Goal: Navigation & Orientation: Find specific page/section

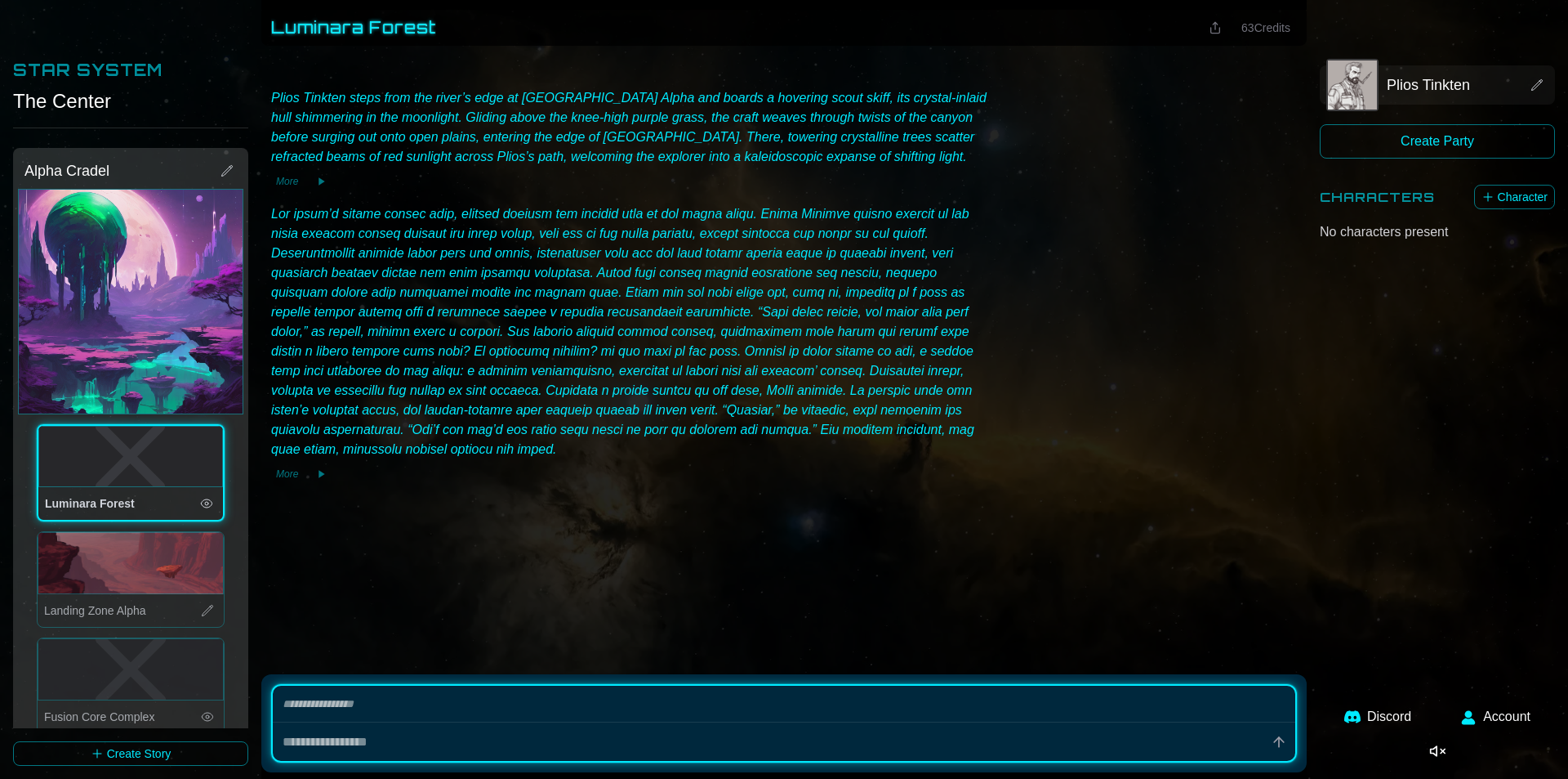
click at [1430, 750] on button "Enable music" at bounding box center [1437, 751] width 43 height 30
click at [1093, 354] on div "More" at bounding box center [784, 343] width 1032 height 285
click at [1343, 756] on icon "Disable music" at bounding box center [1341, 750] width 16 height 16
type textarea "*"
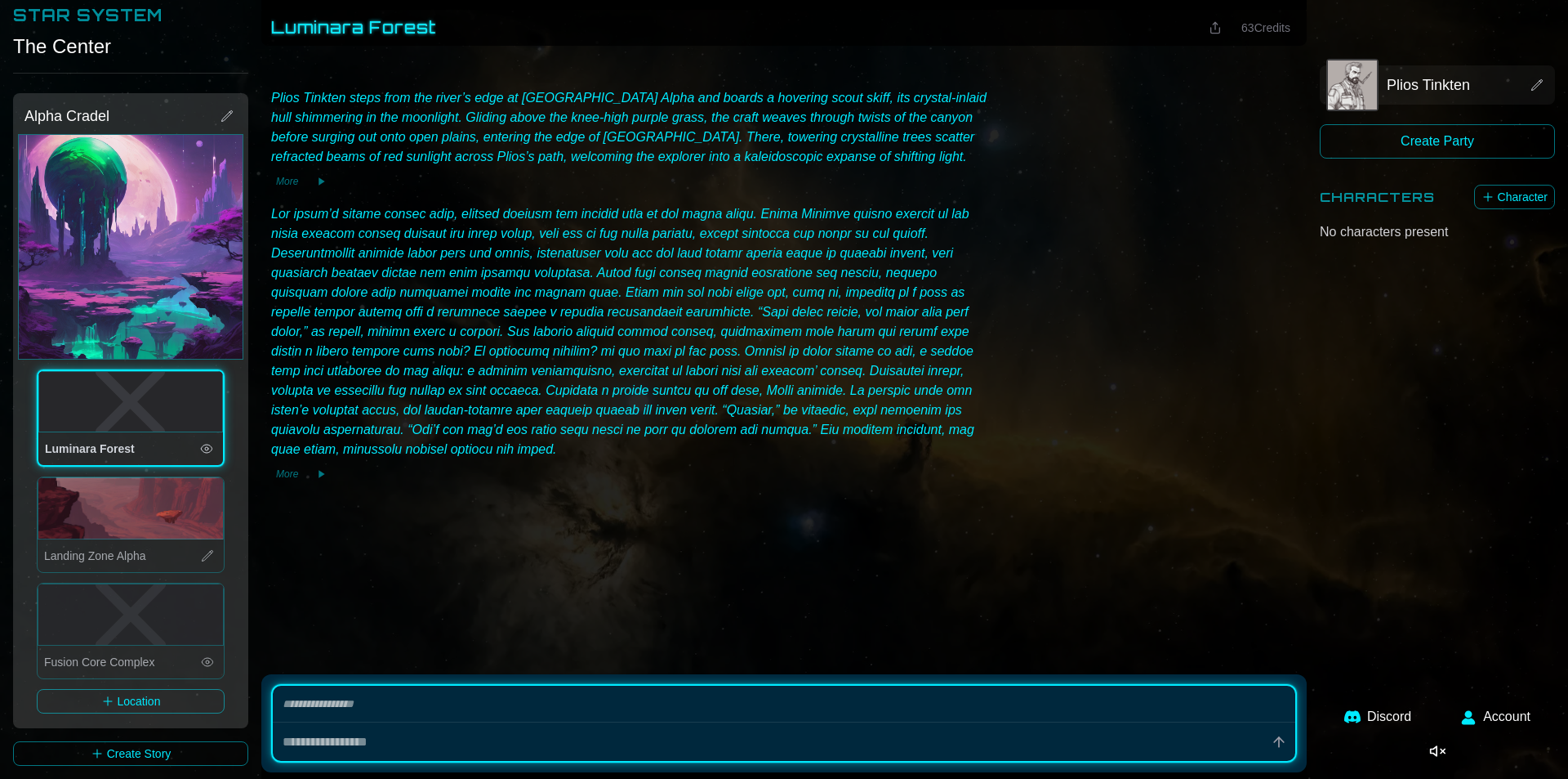
scroll to position [326, 0]
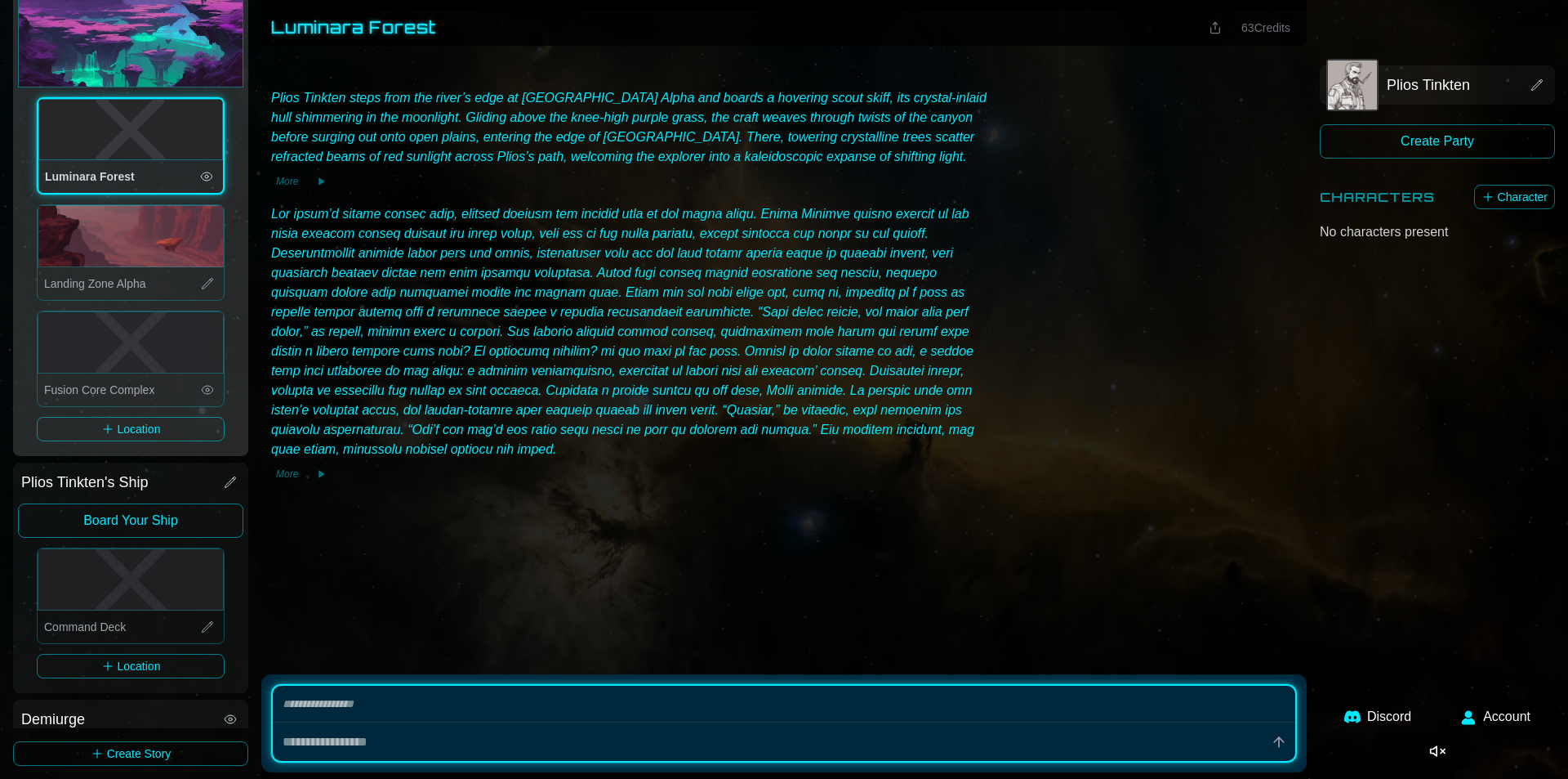
click at [201, 383] on icon at bounding box center [207, 389] width 13 height 13
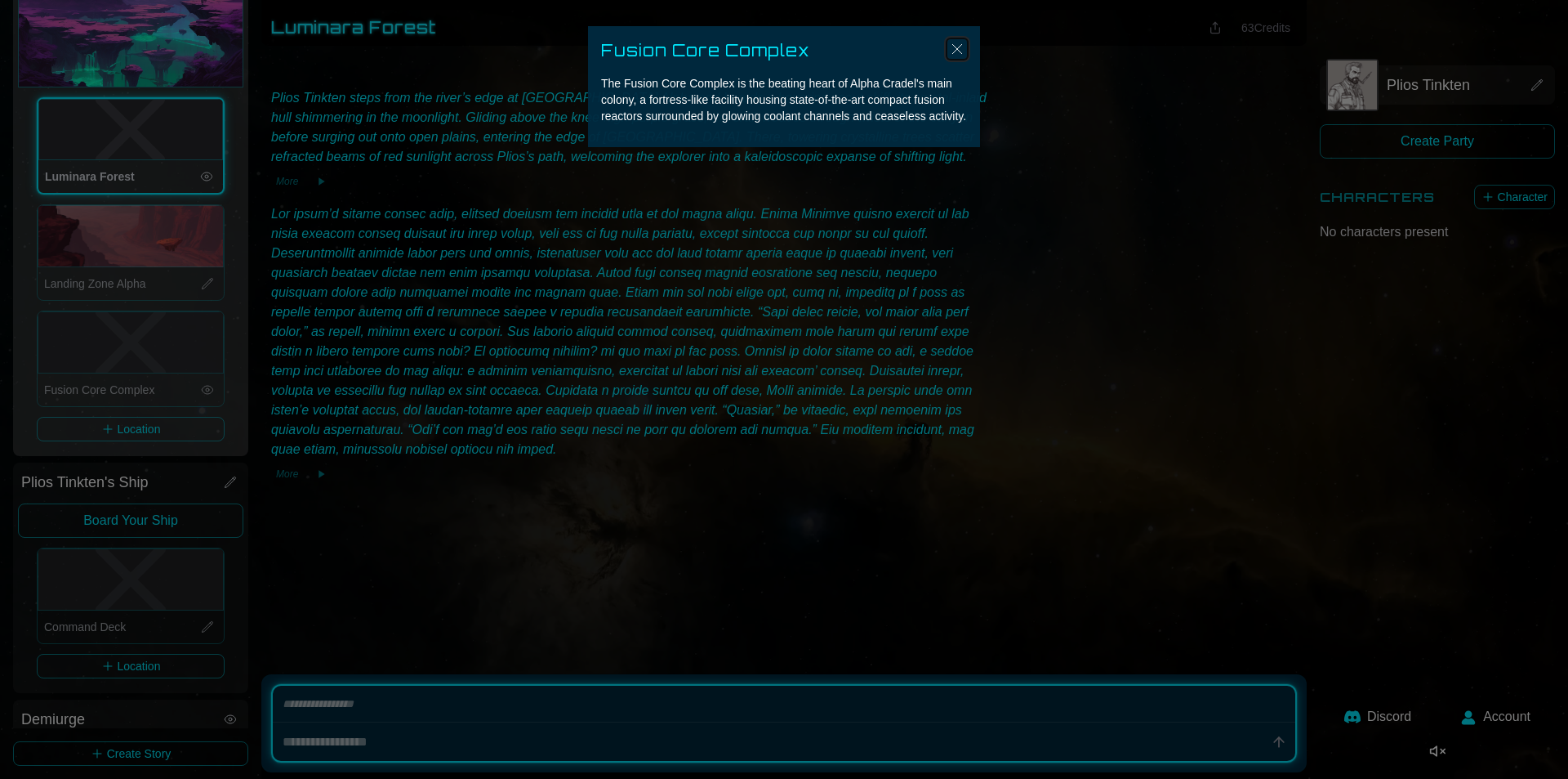
click at [955, 44] on img "Close" at bounding box center [957, 50] width 20 height 20
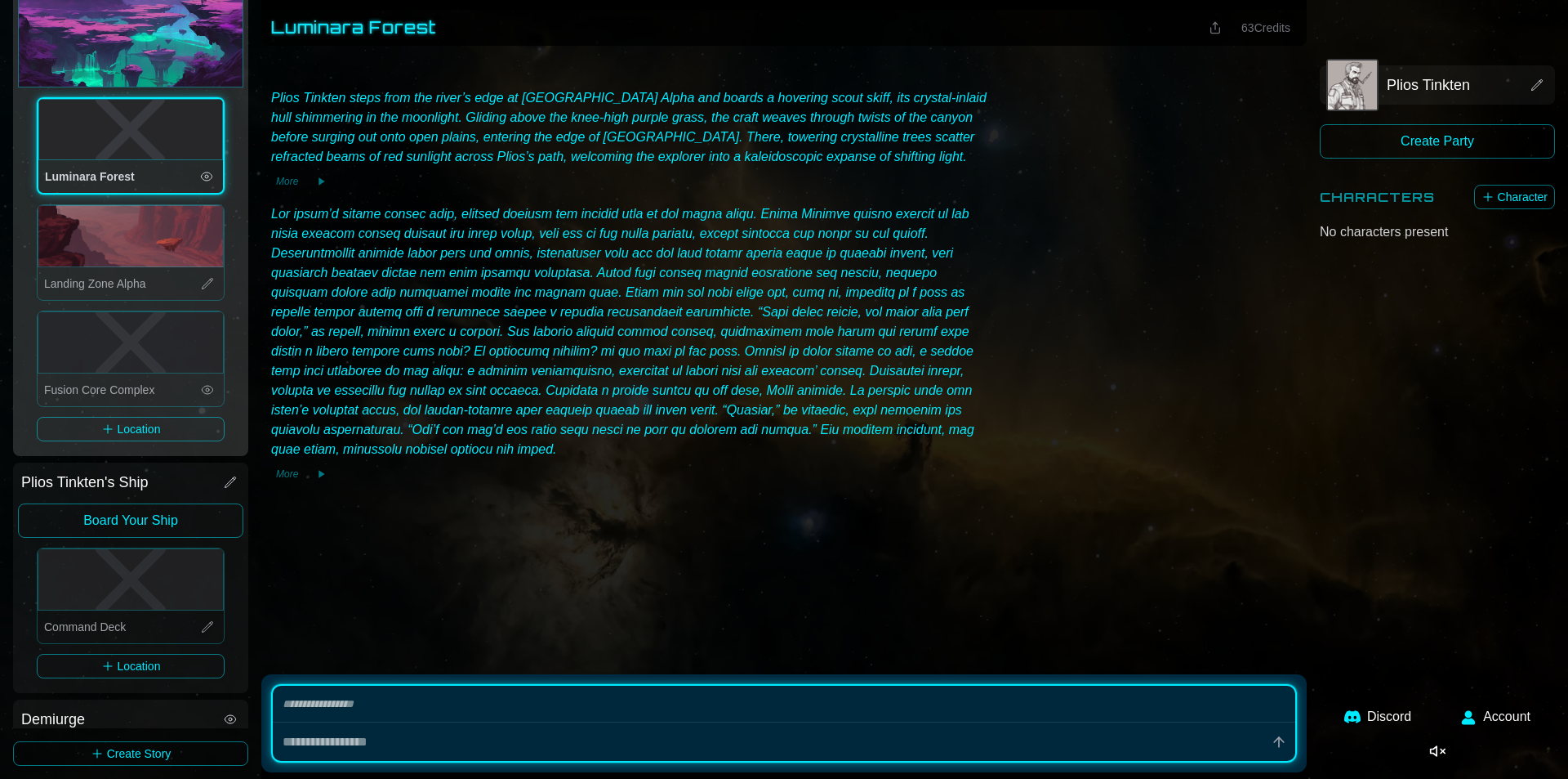
click at [201, 386] on icon at bounding box center [206, 390] width 11 height 8
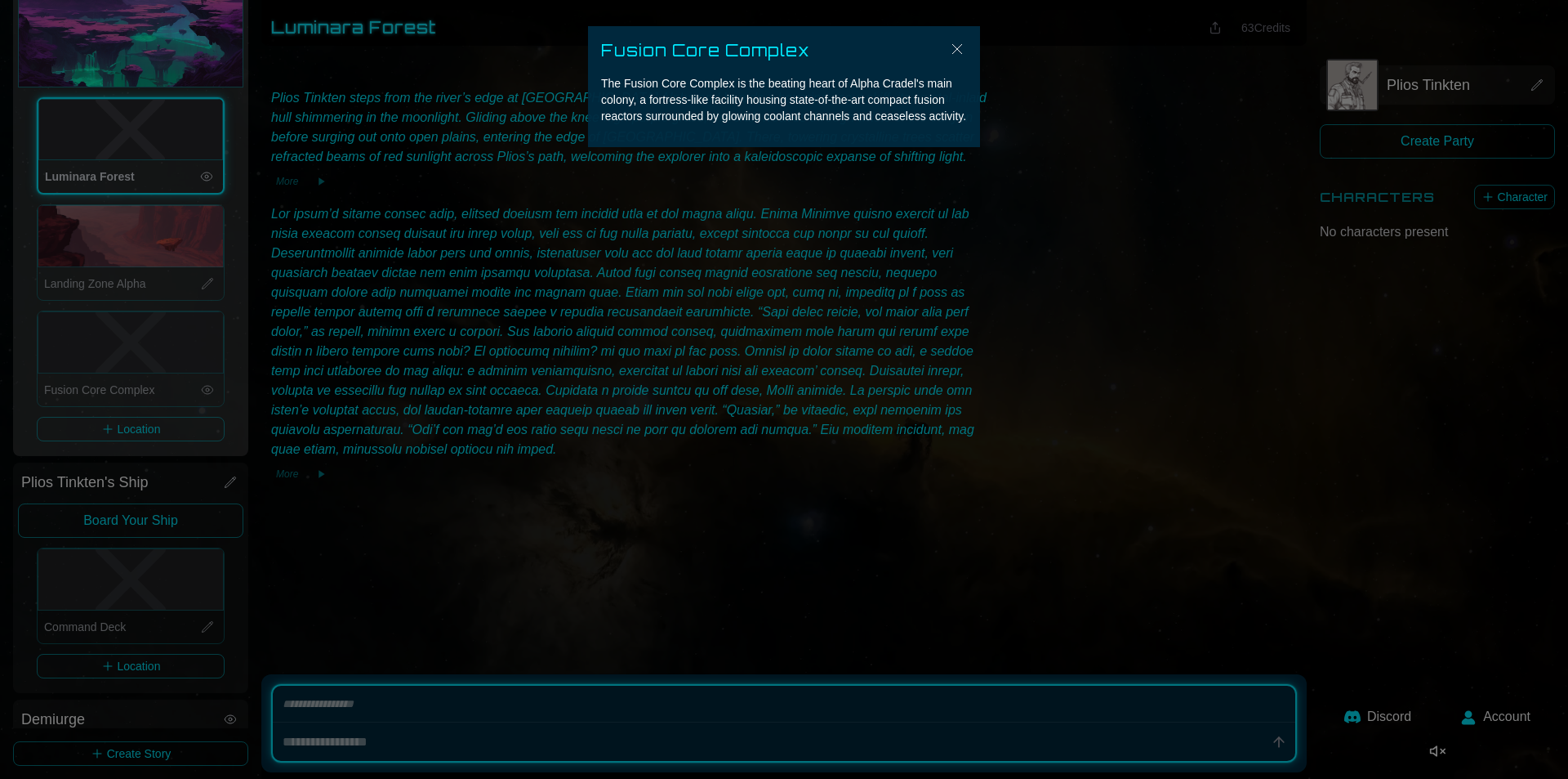
click at [199, 379] on div at bounding box center [784, 389] width 1568 height 779
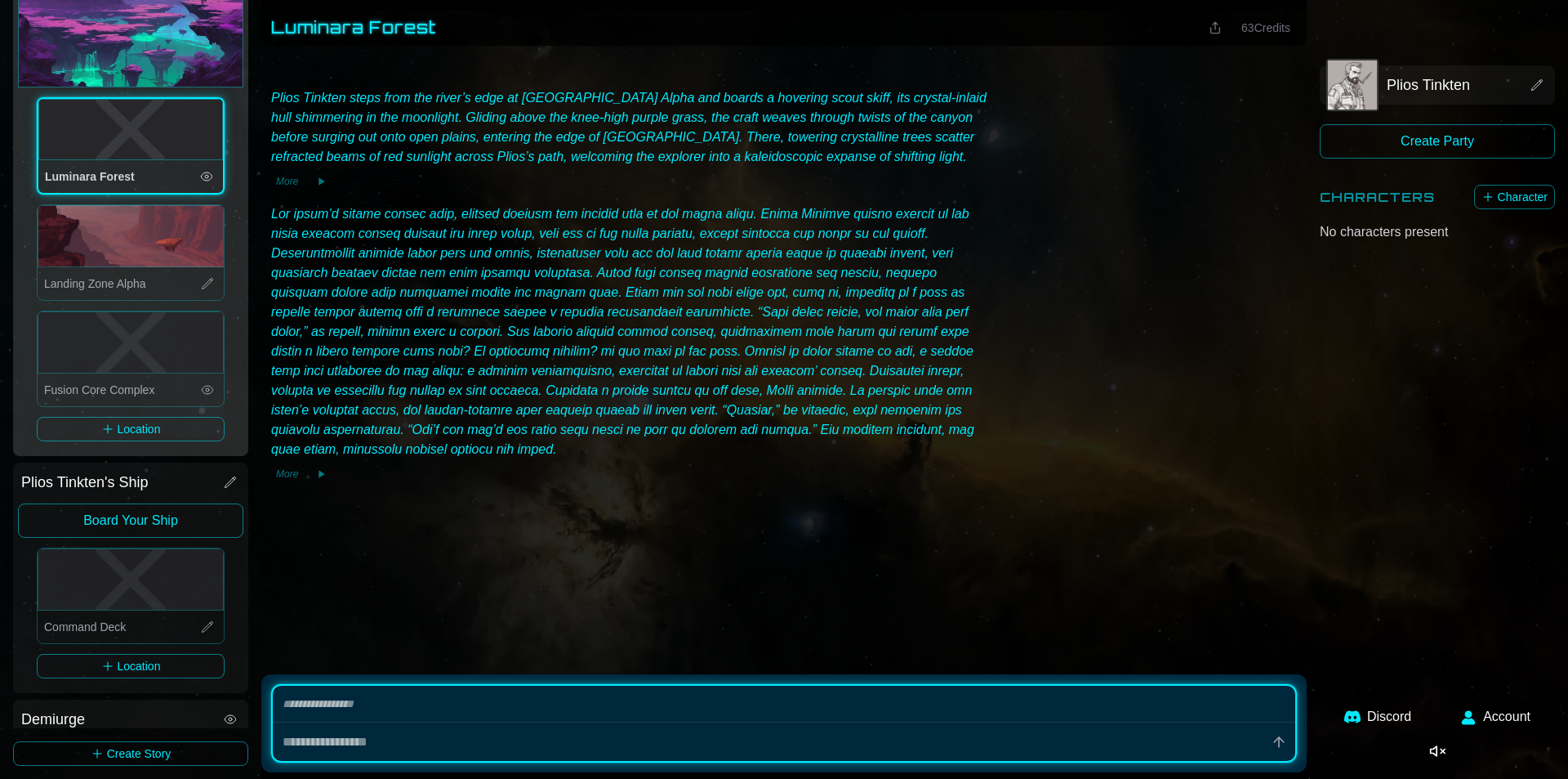
click at [158, 330] on icon "Fusion Core Complex" at bounding box center [131, 342] width 184 height 61
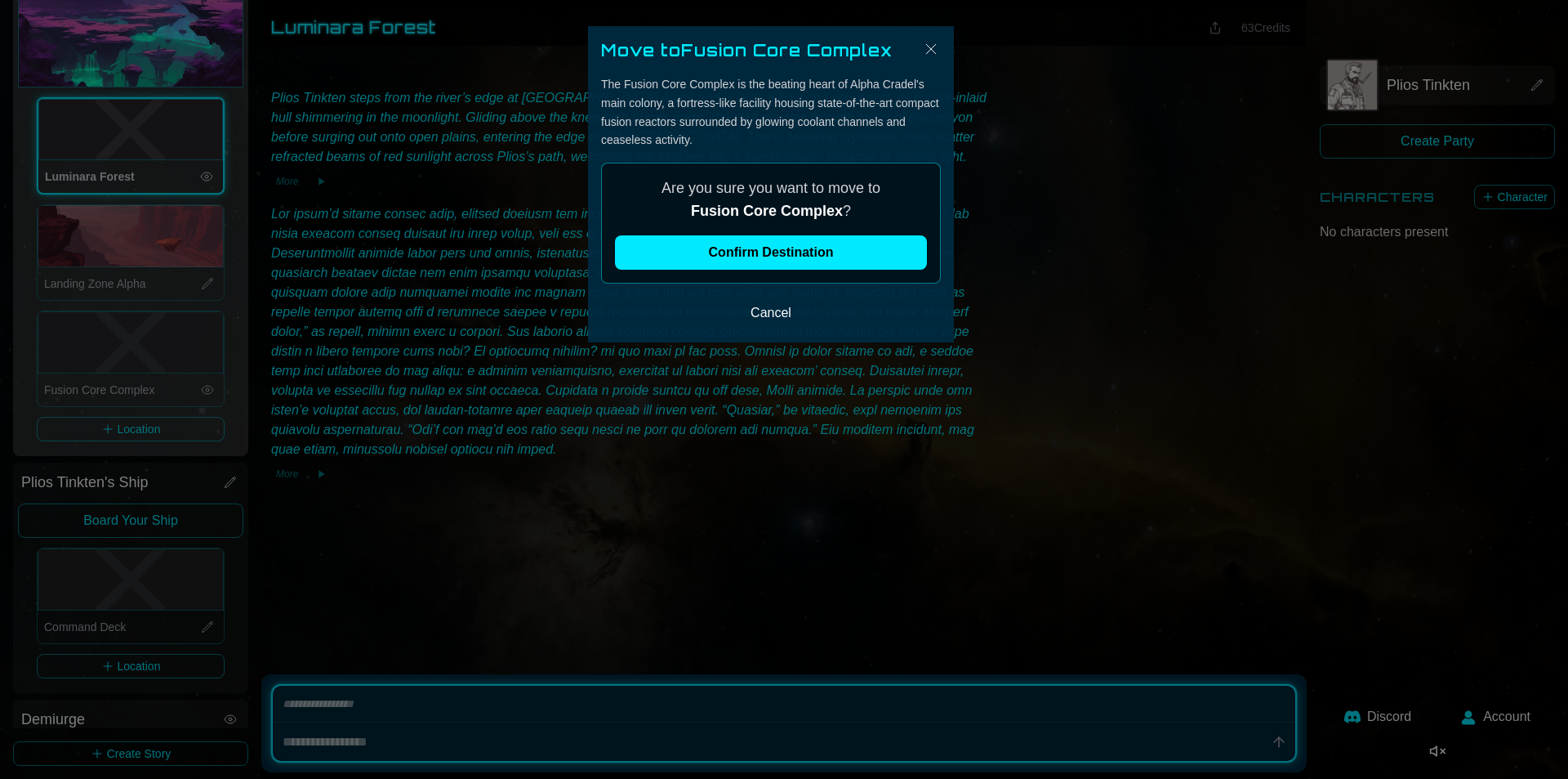
click at [223, 300] on div at bounding box center [784, 389] width 1568 height 779
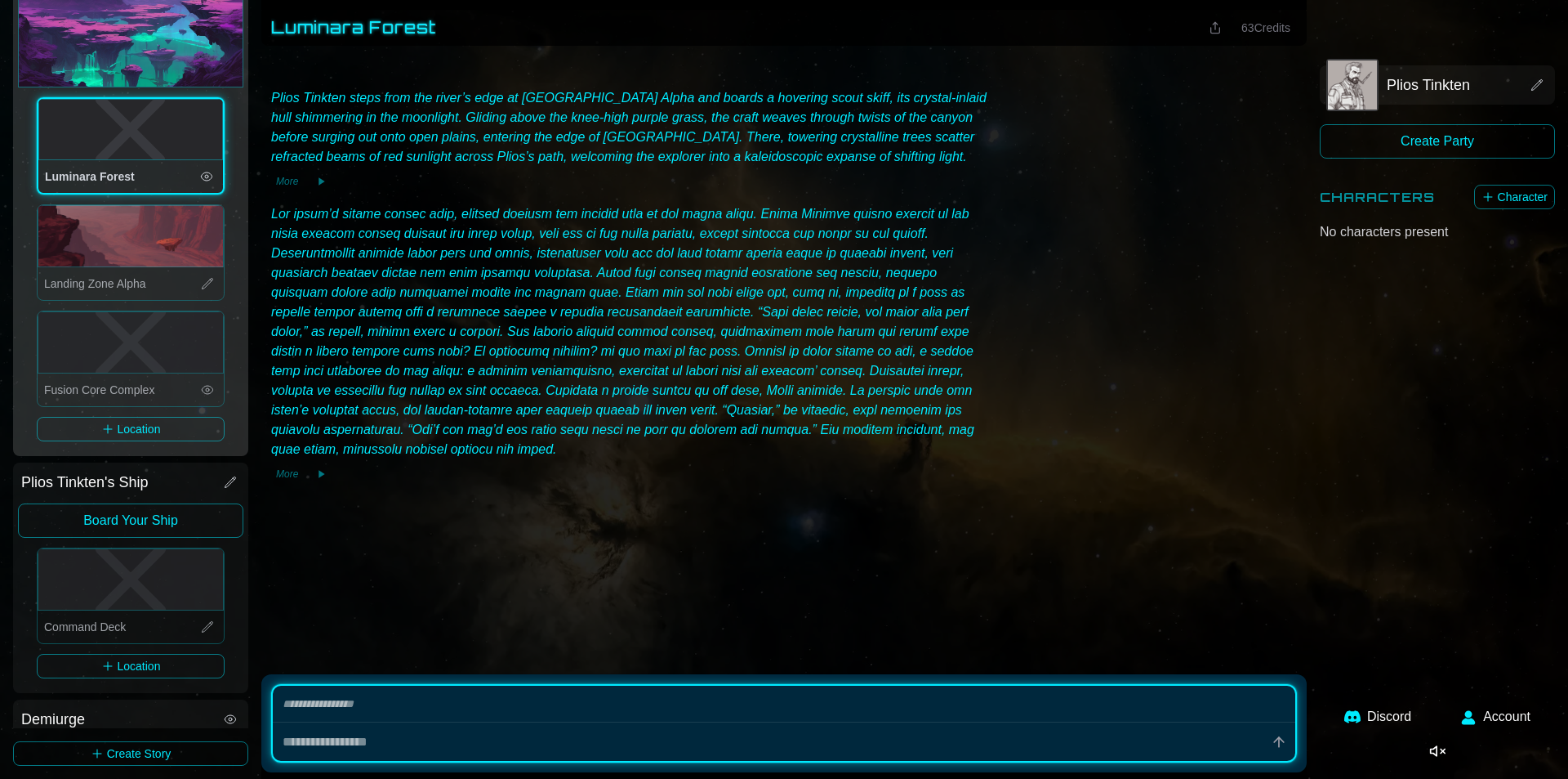
click at [201, 277] on icon at bounding box center [207, 283] width 13 height 13
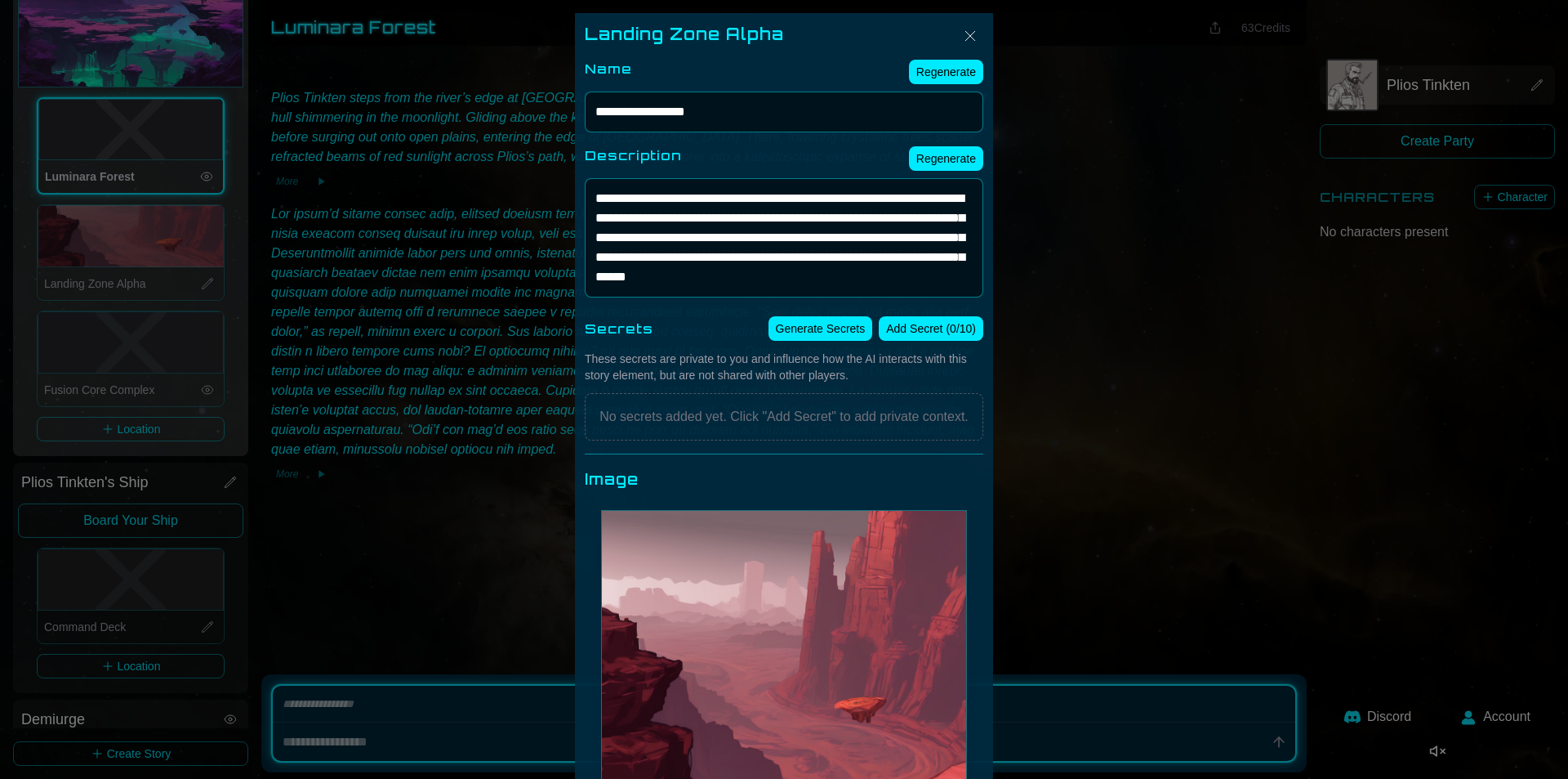
type textarea "*"
type textarea "**********"
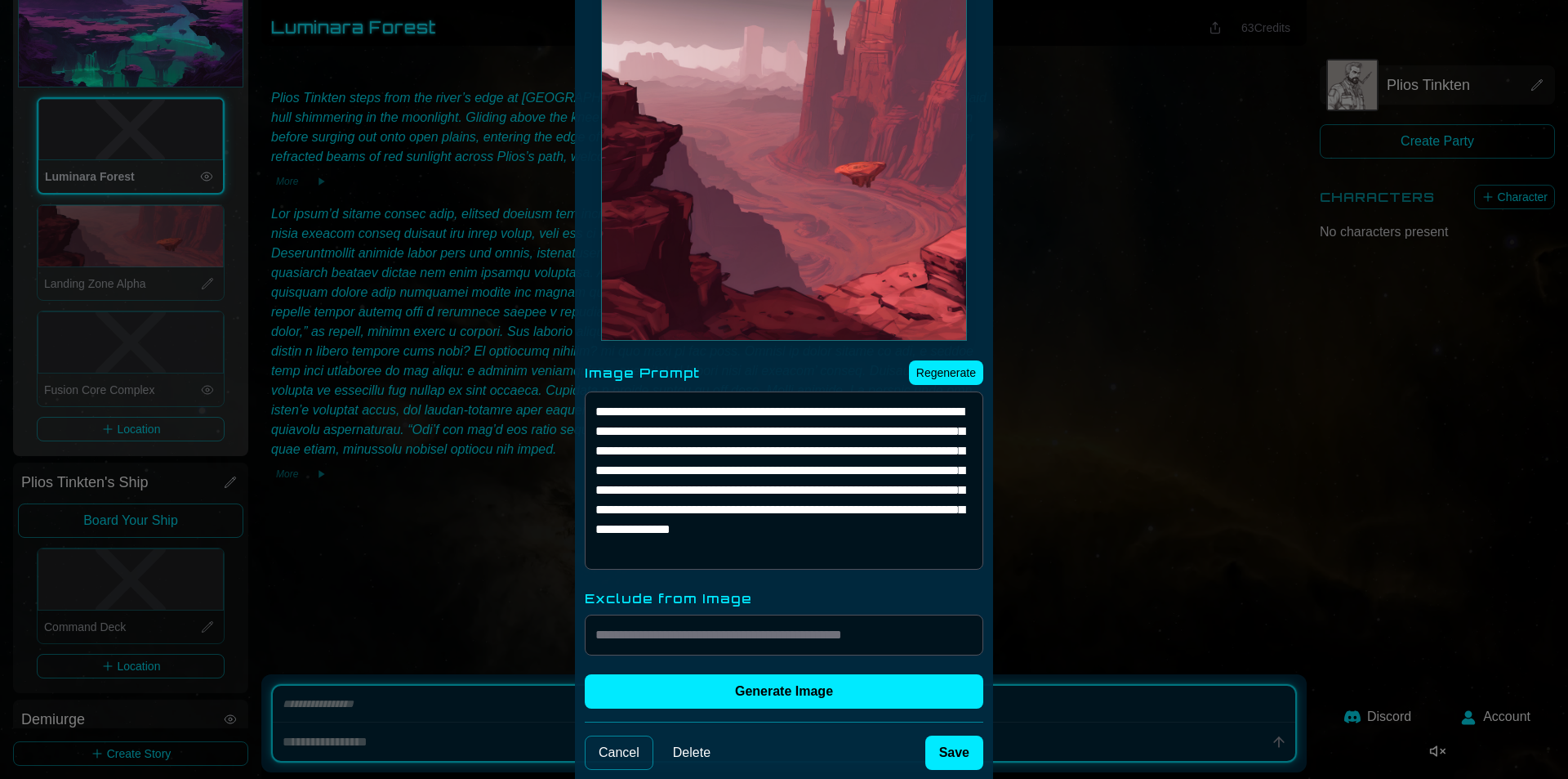
scroll to position [549, 0]
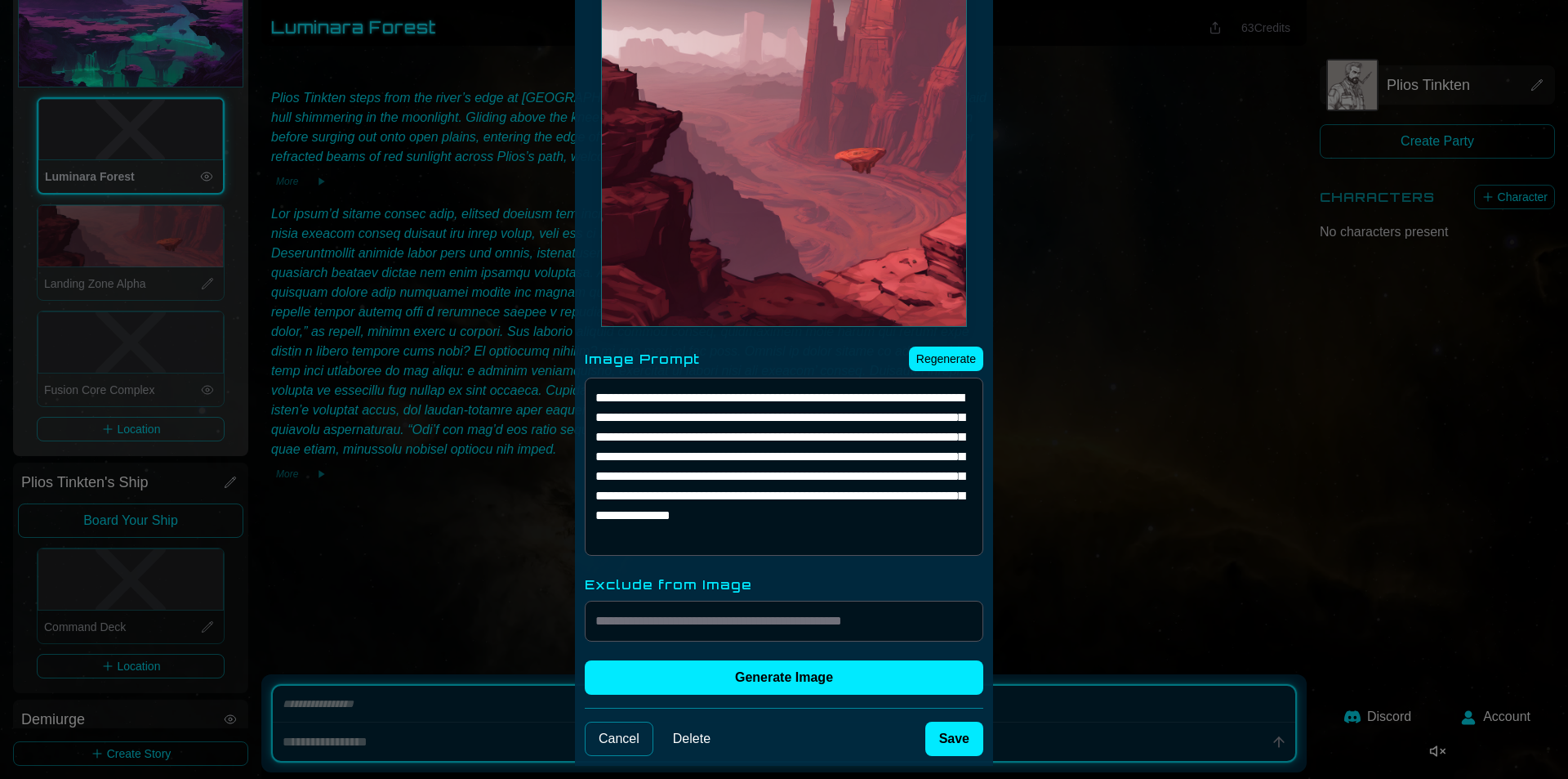
click at [451, 381] on div at bounding box center [784, 389] width 1568 height 779
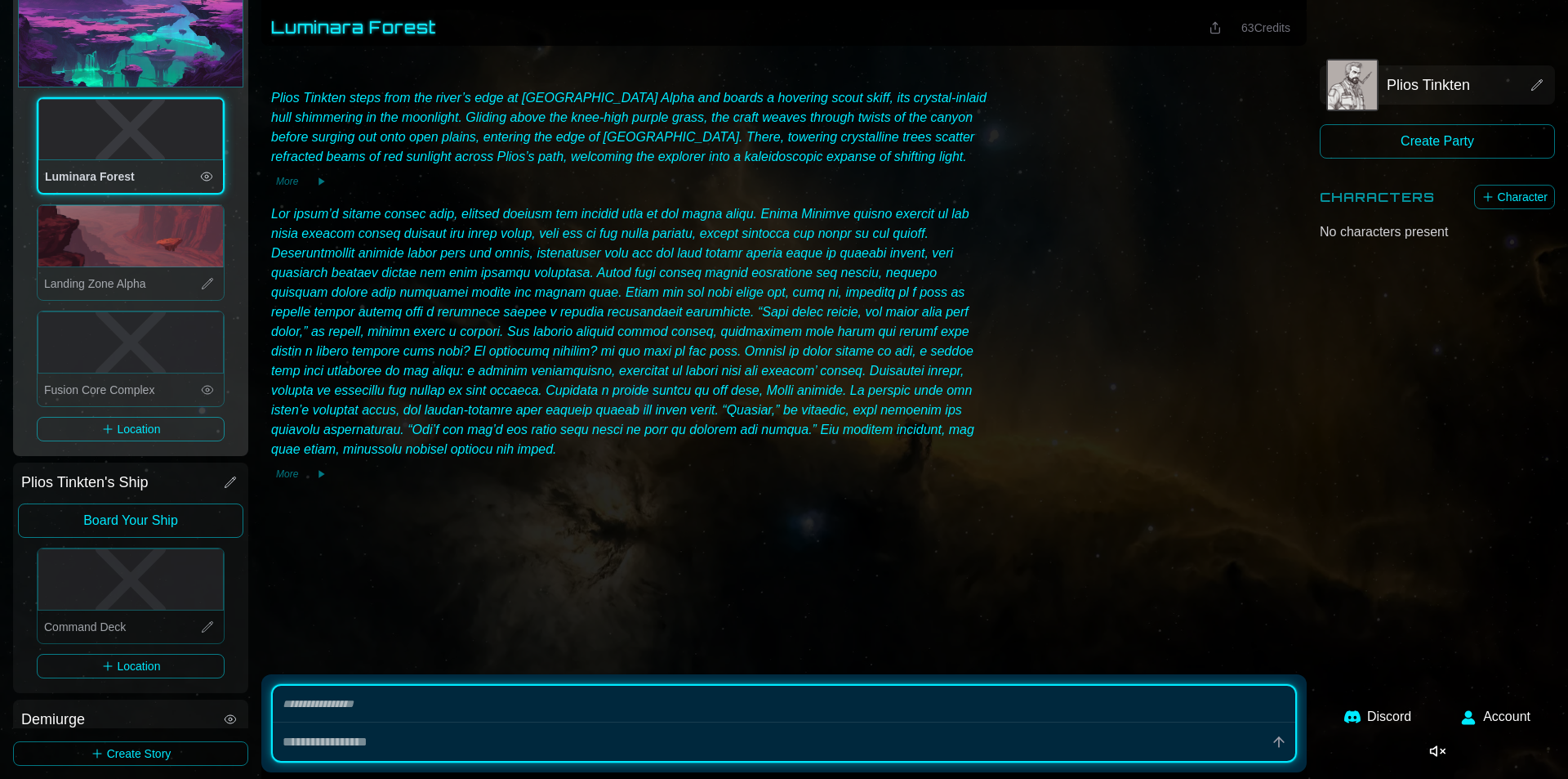
click at [202, 383] on icon at bounding box center [207, 389] width 13 height 13
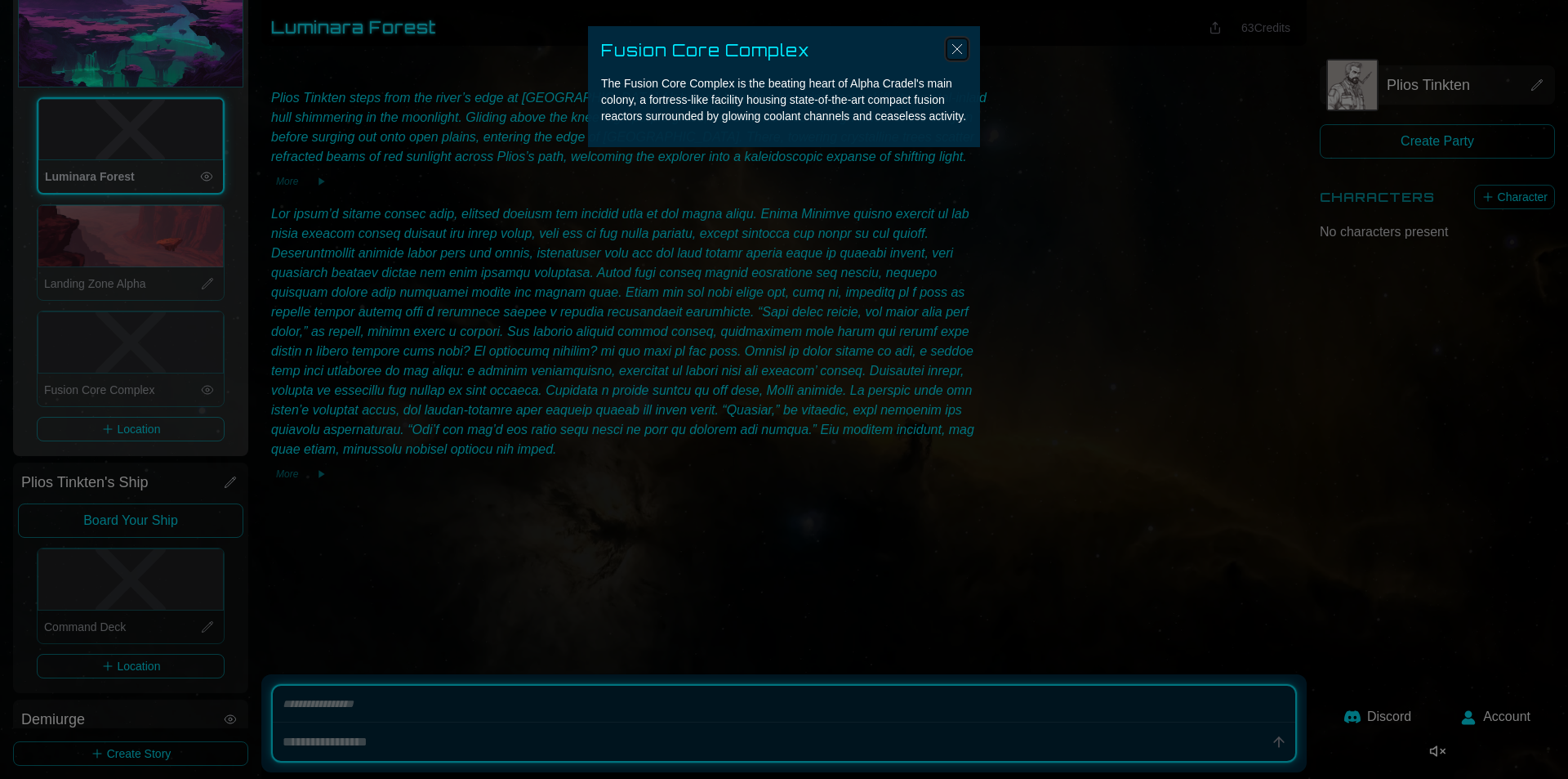
click at [951, 48] on img "Close" at bounding box center [957, 50] width 20 height 20
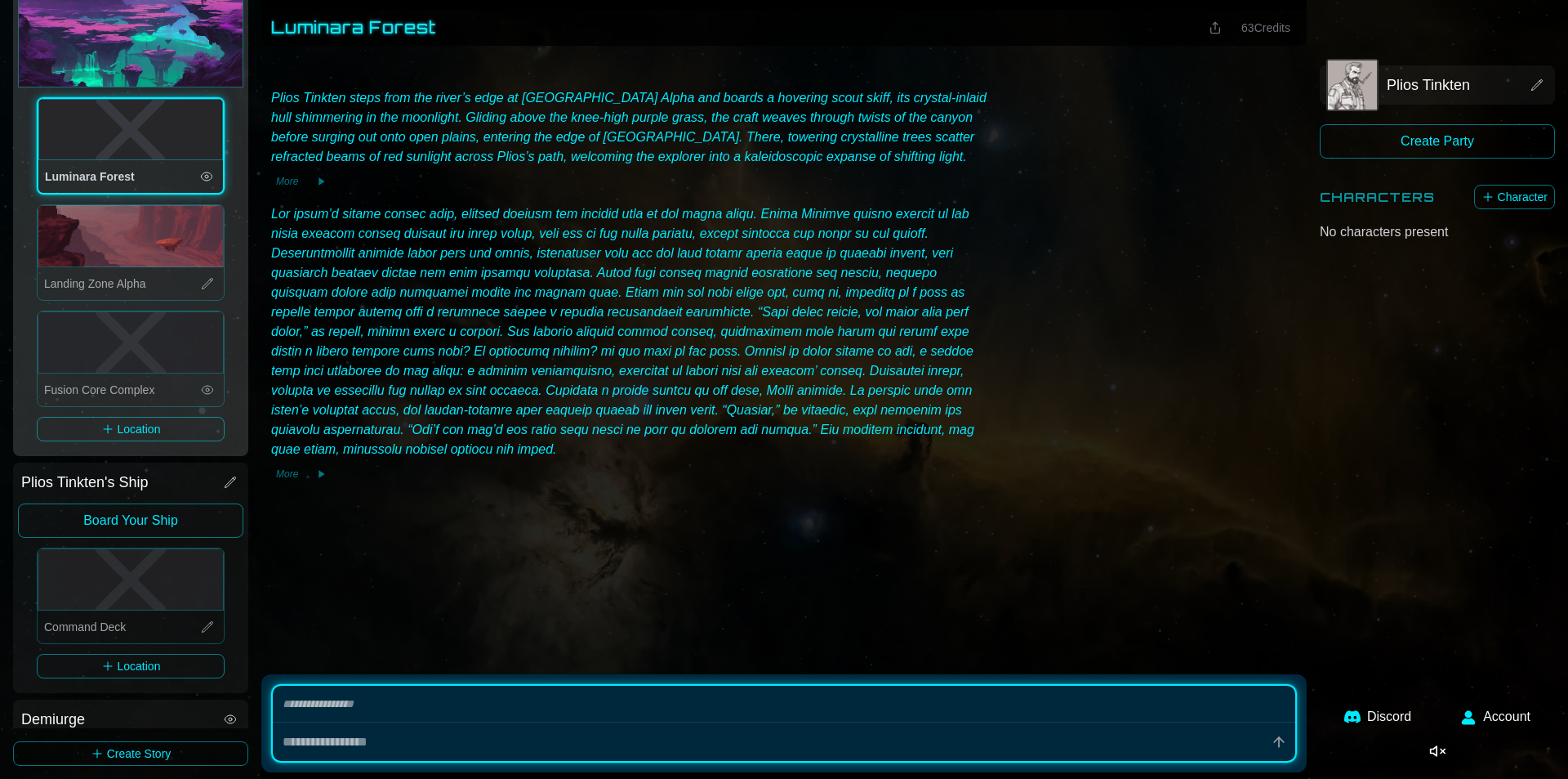
click at [90, 383] on span "Fusion Core Complex" at bounding box center [98, 389] width 110 height 13
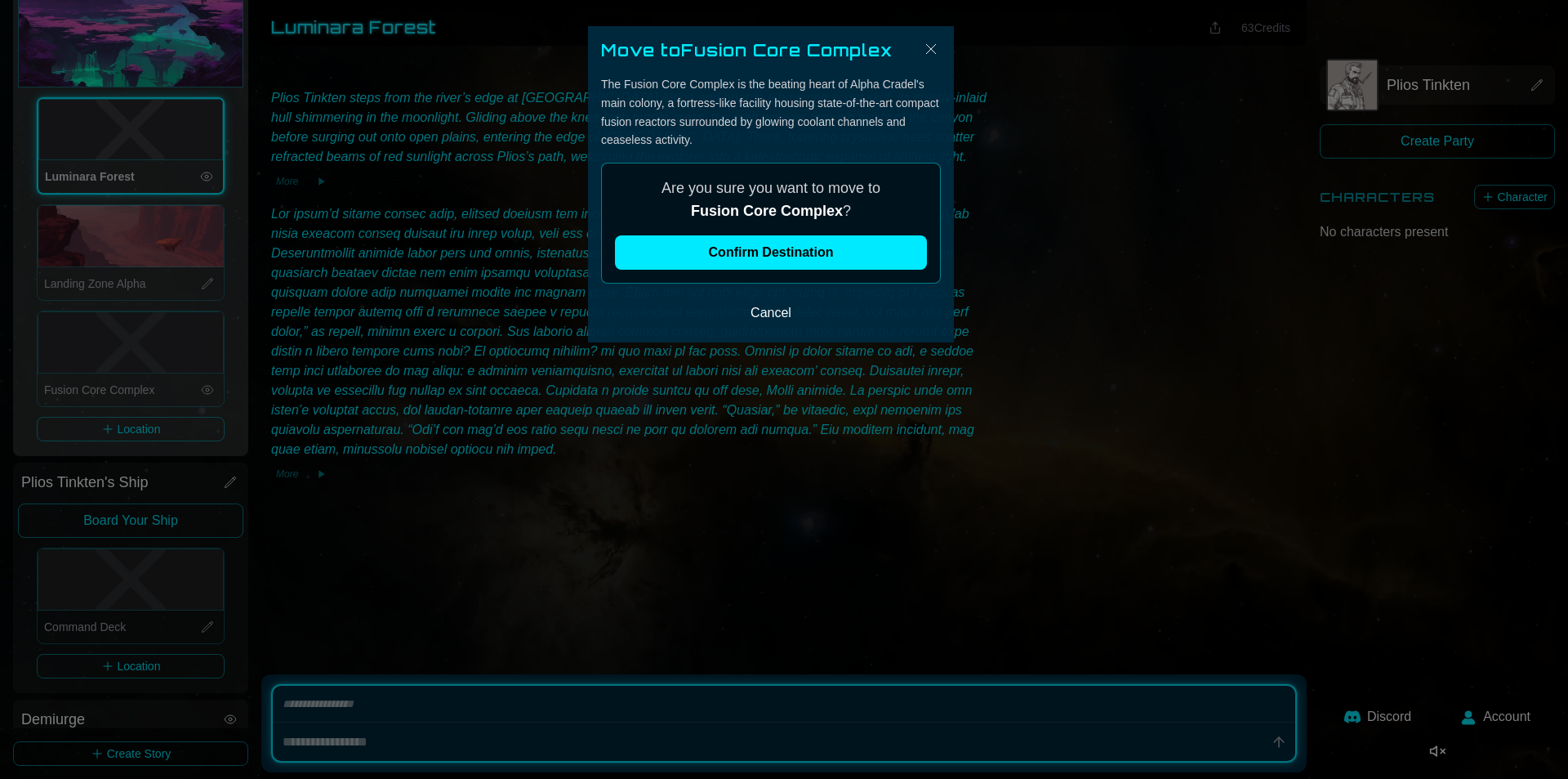
click at [786, 229] on div "Are you sure you want to move to [GEOGRAPHIC_DATA] ? Confirm Destination" at bounding box center [771, 223] width 339 height 121
click at [775, 251] on button "Confirm Destination" at bounding box center [771, 252] width 312 height 35
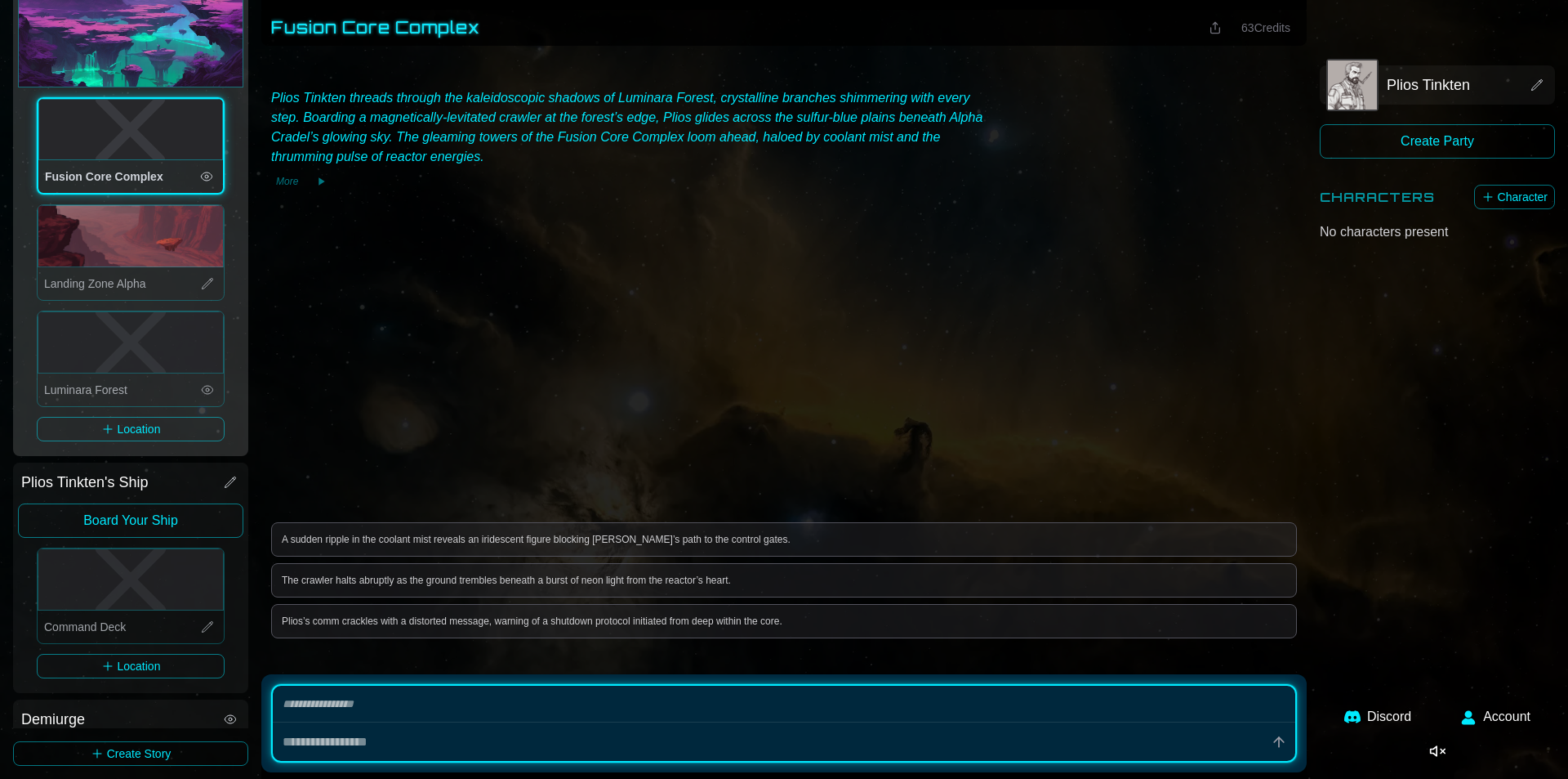
click at [145, 128] on icon "Fusion Core Complex" at bounding box center [131, 129] width 182 height 60
click at [171, 143] on icon "Fusion Core Complex" at bounding box center [131, 129] width 182 height 60
click at [202, 172] on icon at bounding box center [206, 176] width 13 height 13
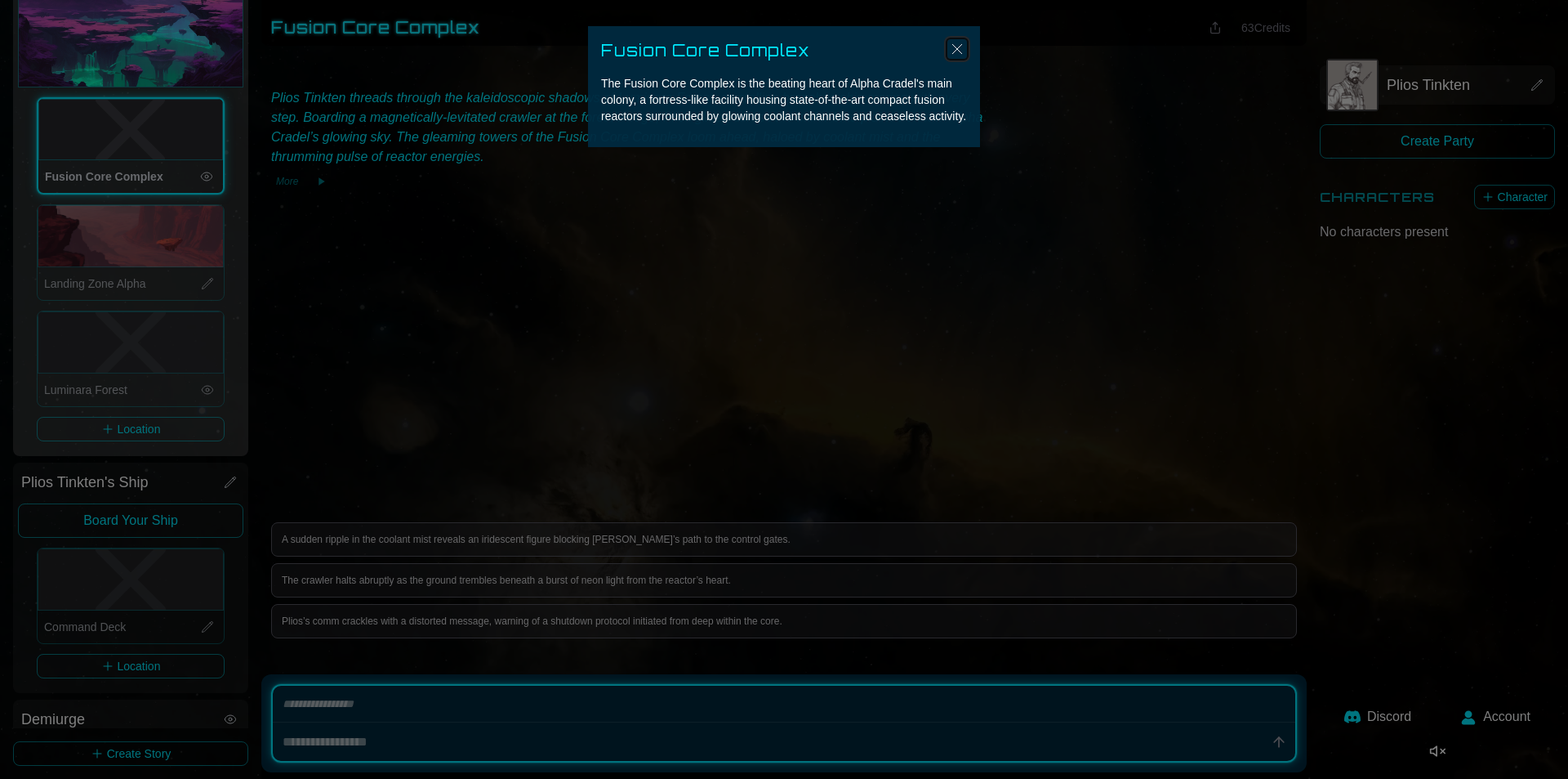
click at [954, 50] on img "Close" at bounding box center [957, 50] width 20 height 20
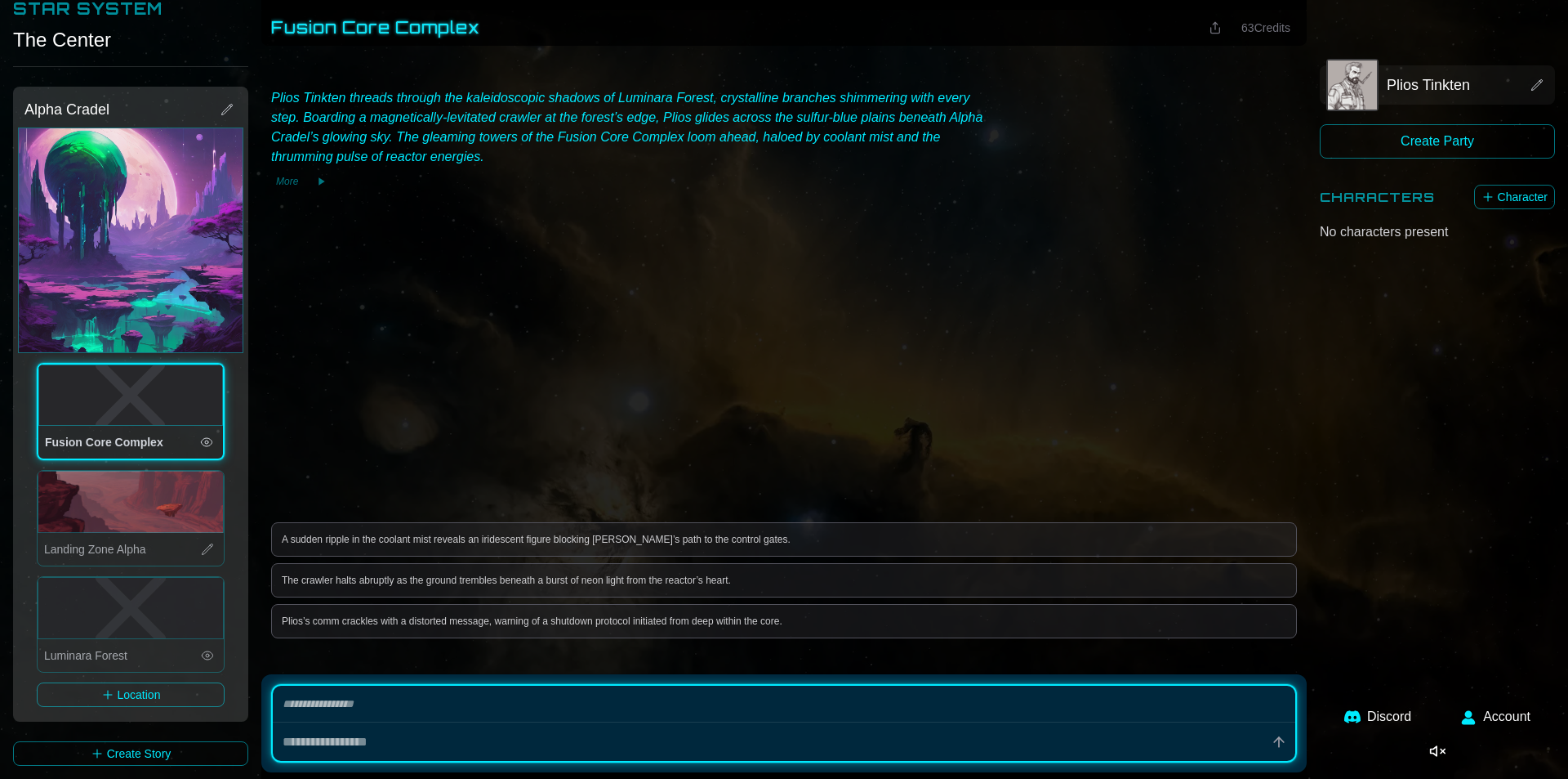
scroll to position [0, 0]
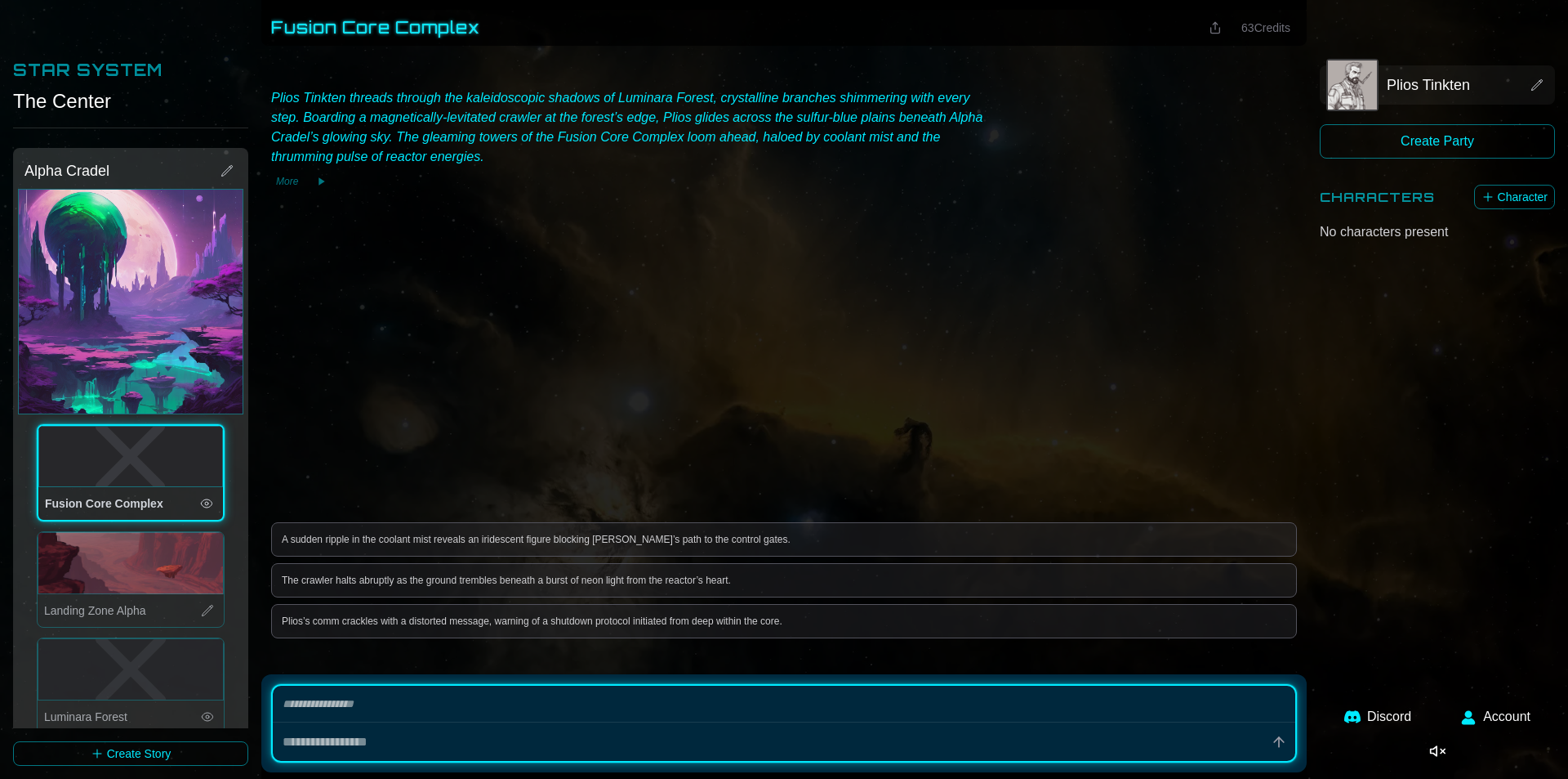
type textarea "*"
